Goal: Task Accomplishment & Management: Use online tool/utility

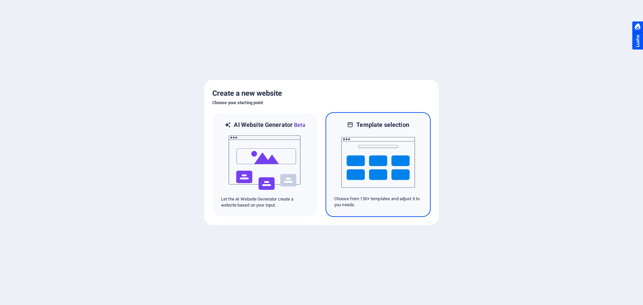
click at [369, 168] on img at bounding box center [379, 162] width 74 height 67
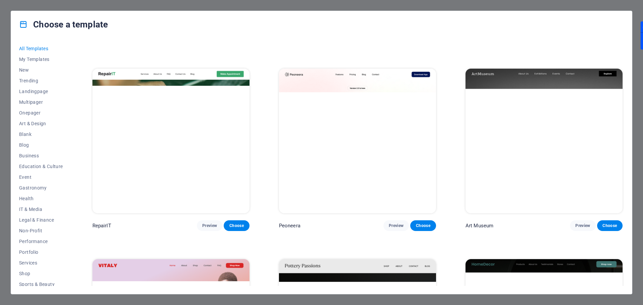
scroll to position [168, 0]
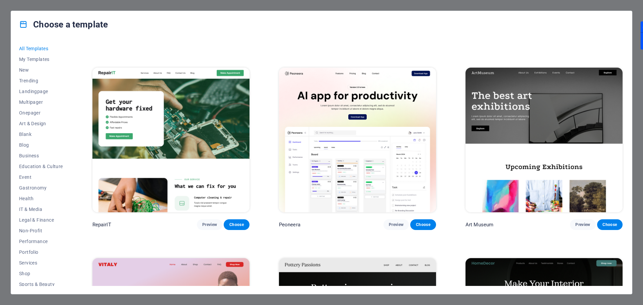
click at [522, 131] on img at bounding box center [544, 140] width 157 height 145
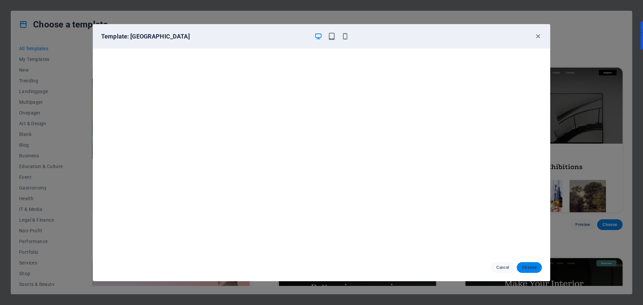
click at [536, 266] on span "Choose" at bounding box center [529, 267] width 14 height 5
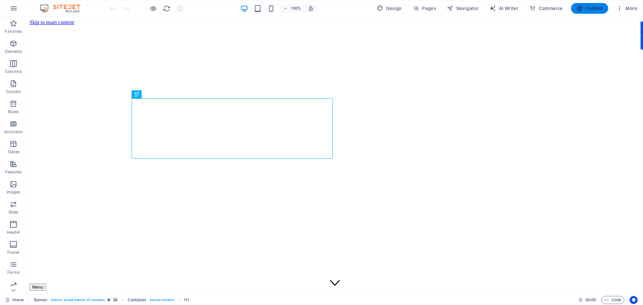
drag, startPoint x: 580, startPoint y: 8, endPoint x: 414, endPoint y: 66, distance: 175.3
click at [580, 8] on icon "button" at bounding box center [580, 8] width 7 height 7
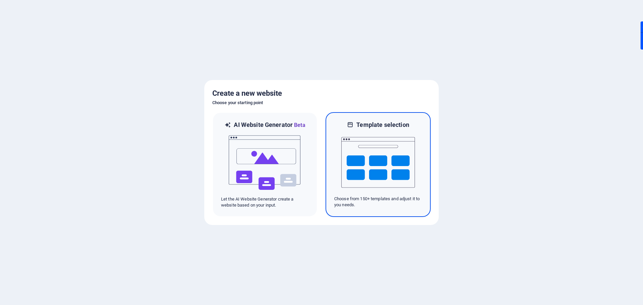
click at [351, 180] on img at bounding box center [379, 162] width 74 height 67
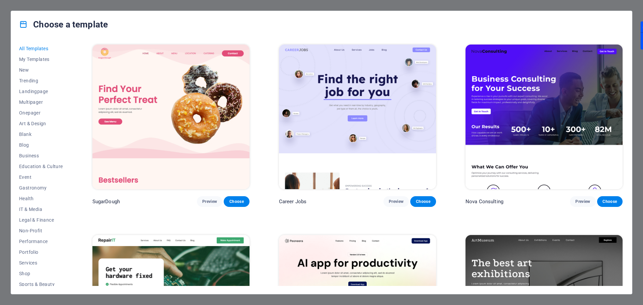
click at [383, 129] on img at bounding box center [357, 117] width 157 height 145
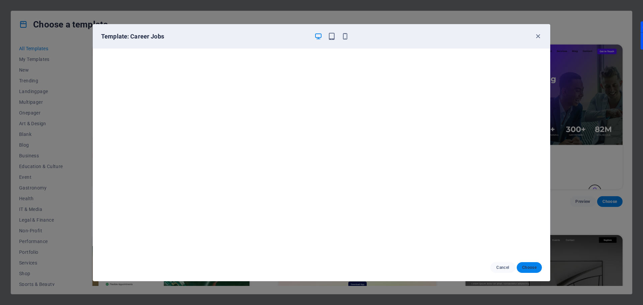
click at [522, 263] on button "Choose" at bounding box center [529, 267] width 25 height 11
